Goal: Check status: Check status

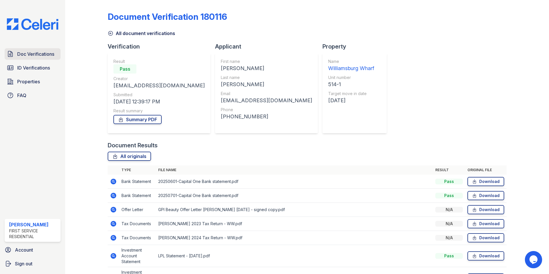
click at [37, 57] on span "Doc Verifications" at bounding box center [35, 54] width 37 height 7
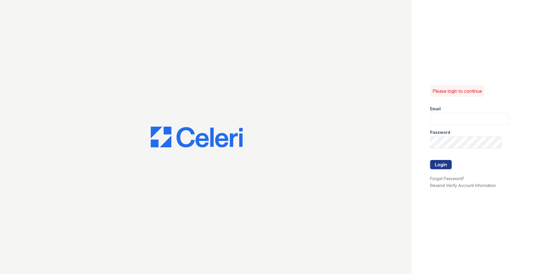
type input "Mindy.Singh@corcoran.com"
click at [447, 162] on button "Login" at bounding box center [441, 164] width 22 height 9
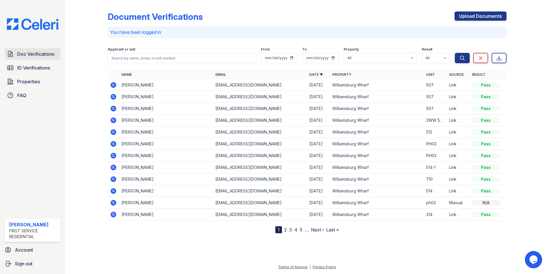
click at [33, 55] on span "Doc Verifications" at bounding box center [35, 54] width 37 height 7
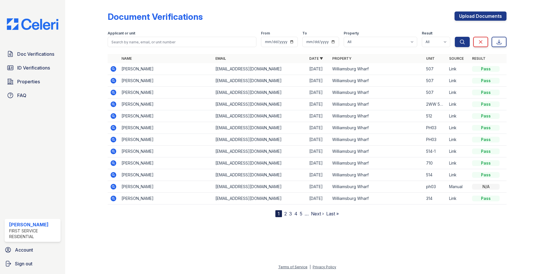
click at [112, 104] on icon at bounding box center [113, 104] width 7 height 7
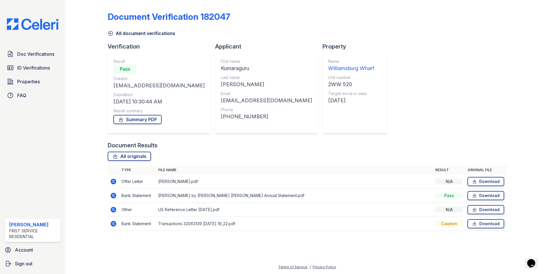
click at [115, 181] on icon at bounding box center [114, 182] width 6 height 6
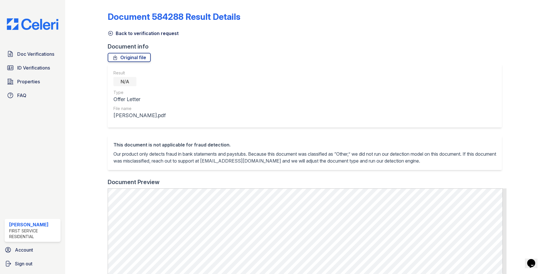
click at [110, 33] on icon at bounding box center [111, 33] width 4 height 4
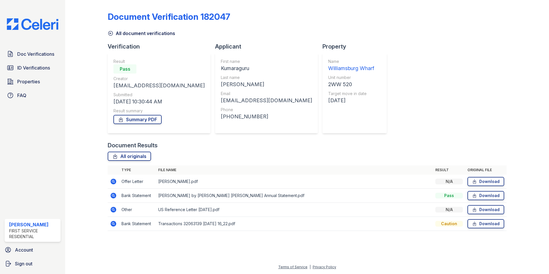
click at [113, 195] on icon at bounding box center [112, 195] width 1 height 1
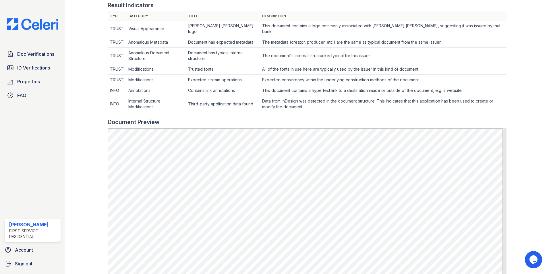
scroll to position [230, 0]
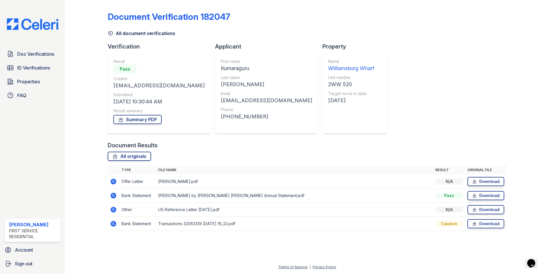
click at [112, 209] on icon at bounding box center [113, 209] width 7 height 7
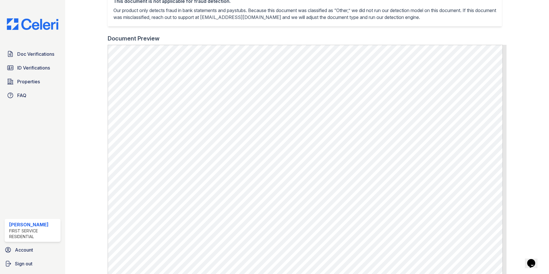
scroll to position [115, 0]
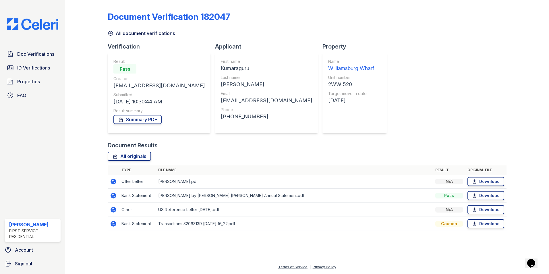
click at [115, 224] on icon at bounding box center [114, 224] width 6 height 6
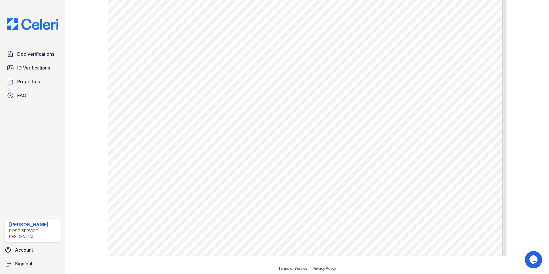
scroll to position [284, 0]
